Goal: Task Accomplishment & Management: Use online tool/utility

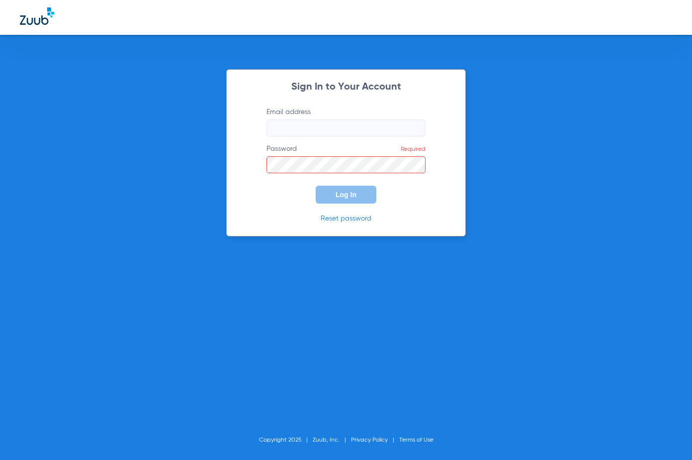
click at [278, 123] on input "Email address" at bounding box center [346, 127] width 159 height 17
paste input "[EMAIL_ADDRESS][DOMAIN_NAME]"
type input "[EMAIL_ADDRESS][DOMAIN_NAME]"
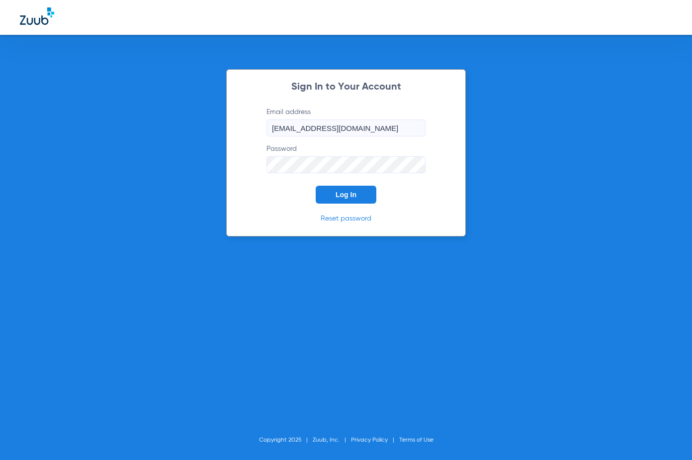
click at [338, 195] on span "Log In" at bounding box center [346, 195] width 21 height 8
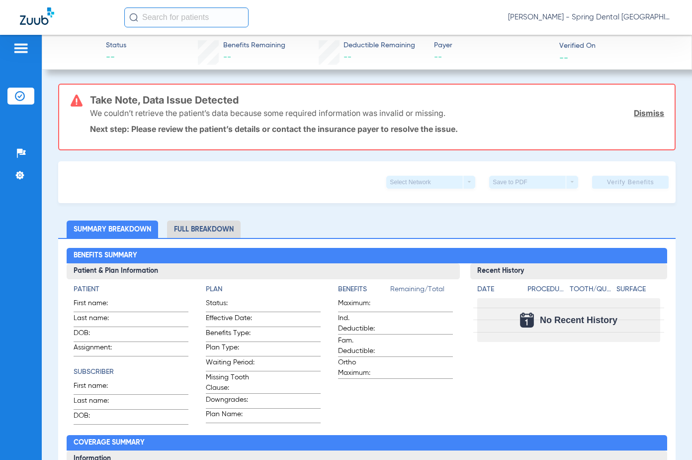
click at [647, 112] on link "Dismiss" at bounding box center [649, 113] width 30 height 10
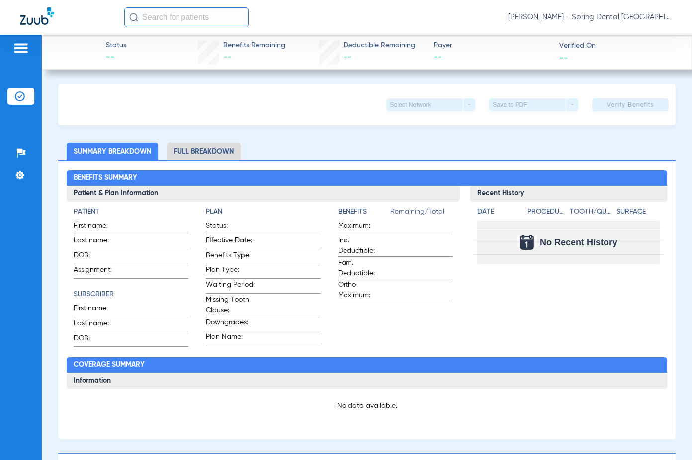
click at [22, 51] on img at bounding box center [21, 48] width 16 height 12
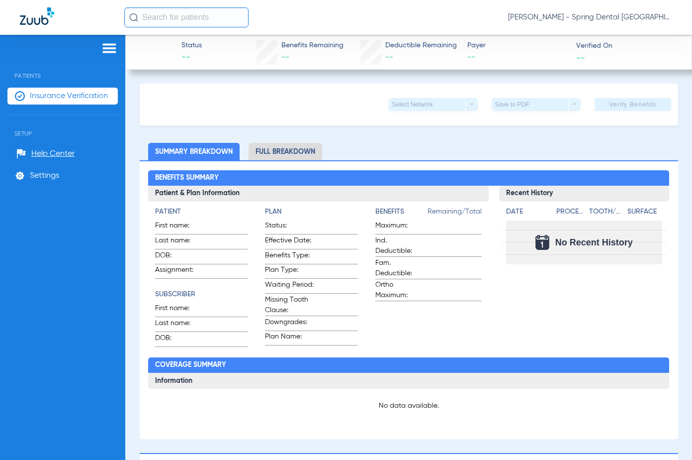
click at [55, 100] on span "Insurance Verification" at bounding box center [69, 96] width 78 height 10
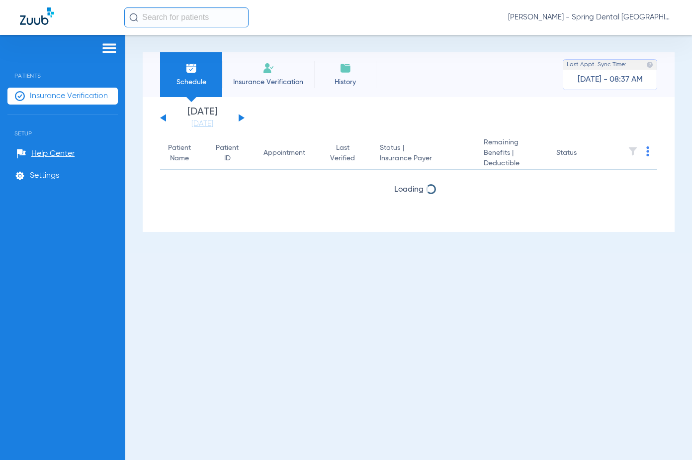
click at [238, 120] on div "[DATE] [DATE] [DATE] [DATE] [DATE] [DATE] [DATE] [DATE] [DATE] [DATE] [DATE] [D…" at bounding box center [202, 118] width 85 height 22
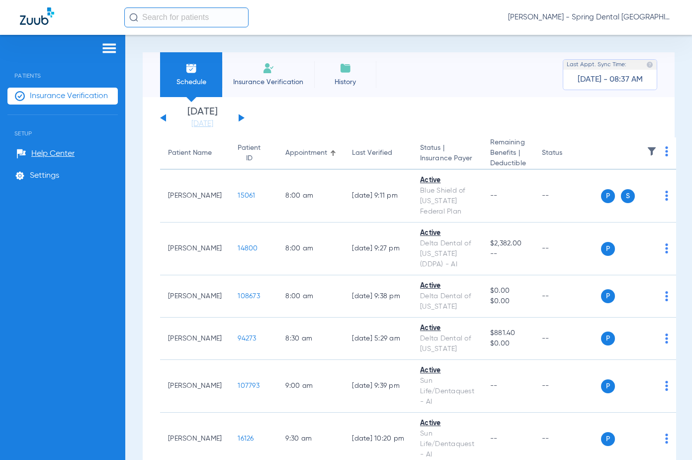
click at [668, 151] on img at bounding box center [667, 151] width 3 height 10
click at [626, 192] on span "Verify All" at bounding box center [629, 191] width 62 height 7
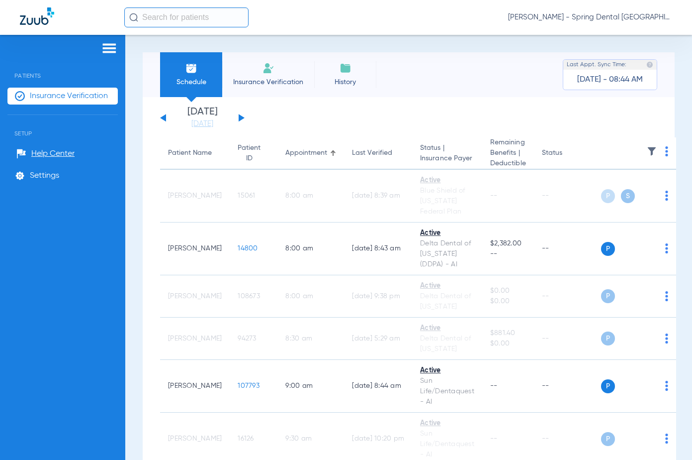
click at [239, 115] on button at bounding box center [242, 117] width 6 height 7
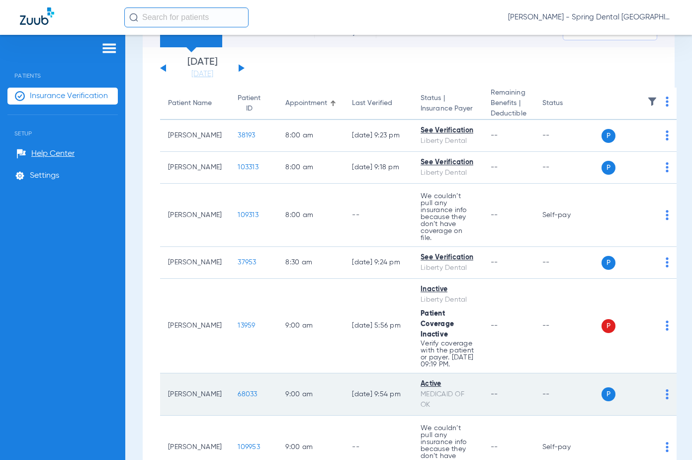
scroll to position [149, 0]
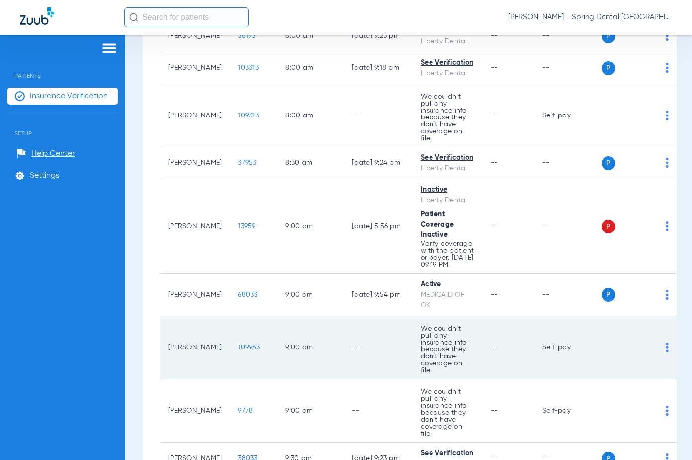
click at [666, 344] on div "P S" at bounding box center [636, 347] width 68 height 14
click at [669, 344] on img at bounding box center [667, 347] width 3 height 10
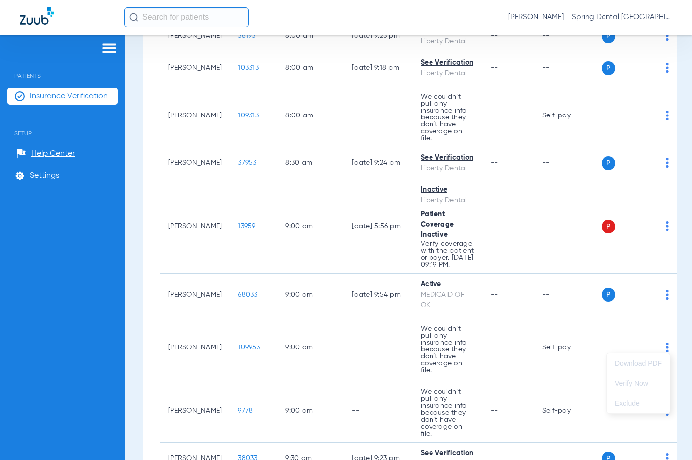
click at [564, 353] on div at bounding box center [346, 230] width 692 height 460
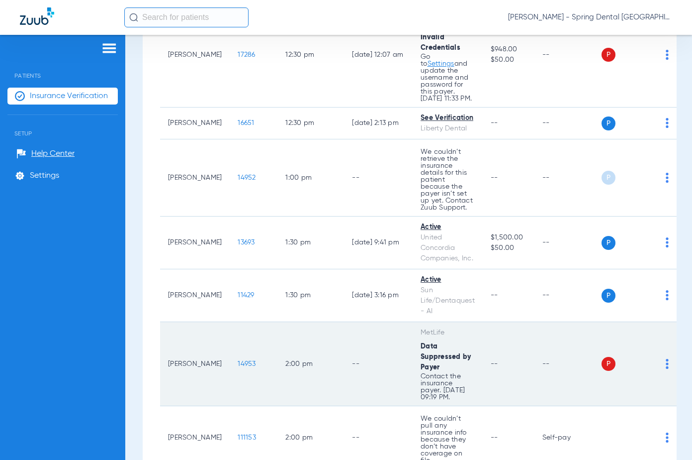
scroll to position [1293, 0]
